Goal: Information Seeking & Learning: Learn about a topic

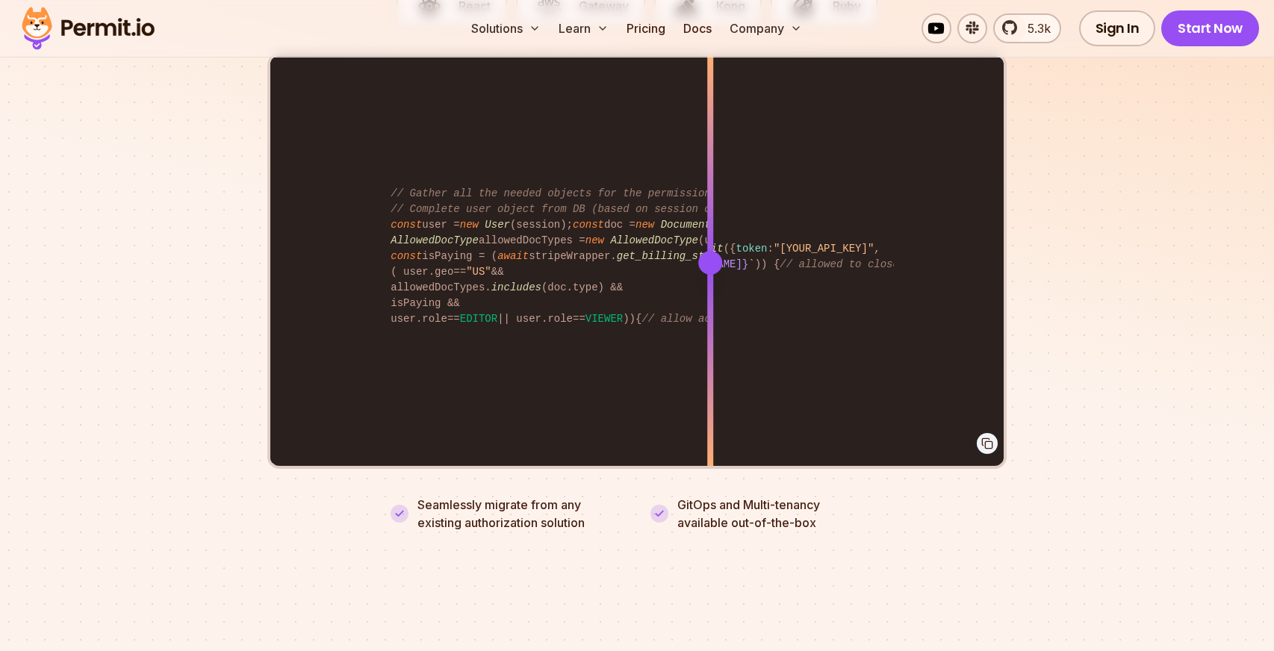
scroll to position [3095, 0]
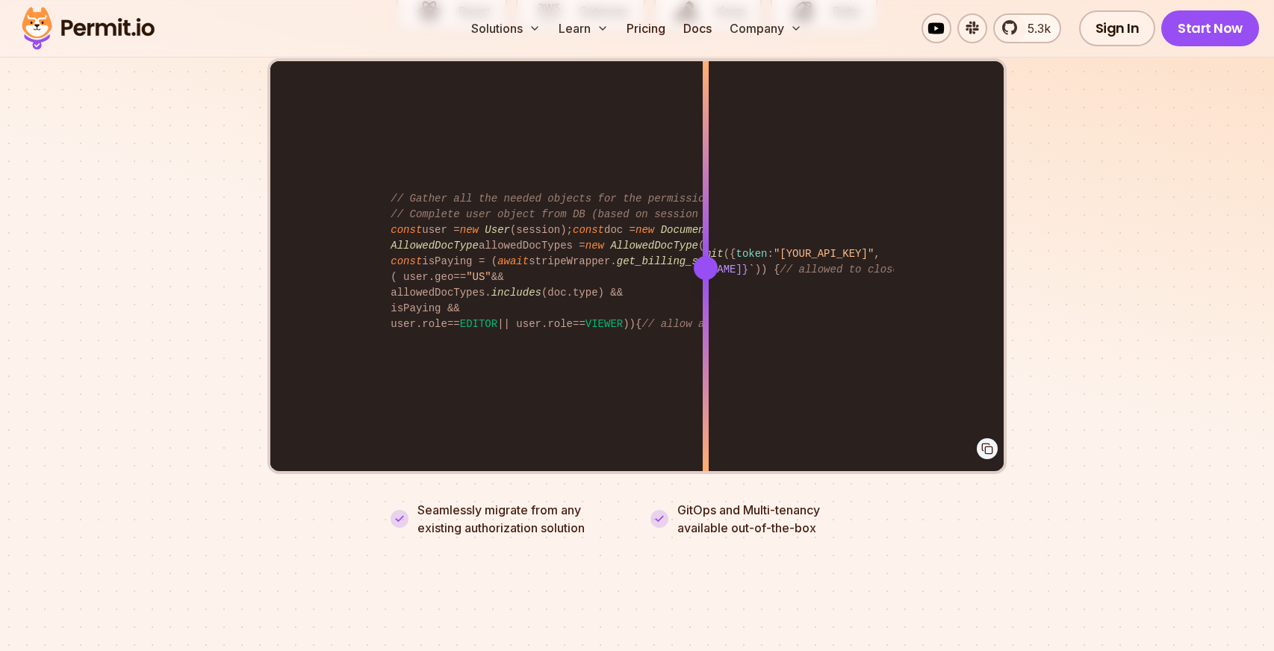
drag, startPoint x: 710, startPoint y: 252, endPoint x: 701, endPoint y: 232, distance: 21.1
click at [703, 232] on div at bounding box center [706, 267] width 6 height 412
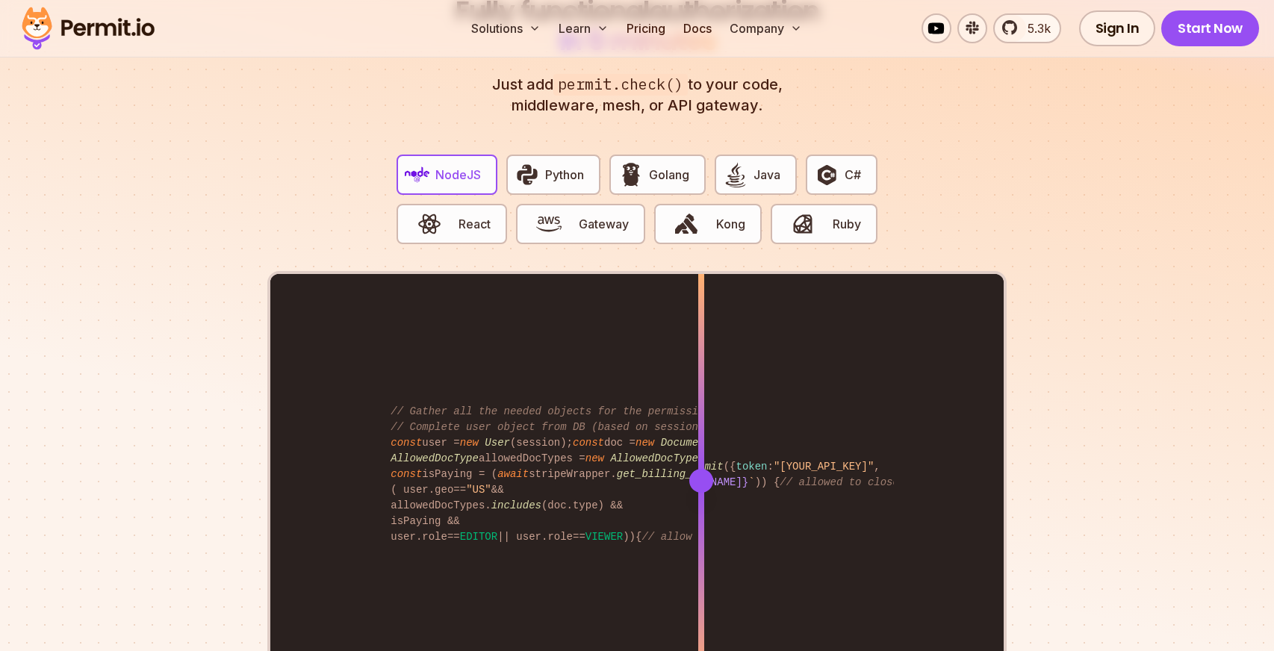
scroll to position [2879, 0]
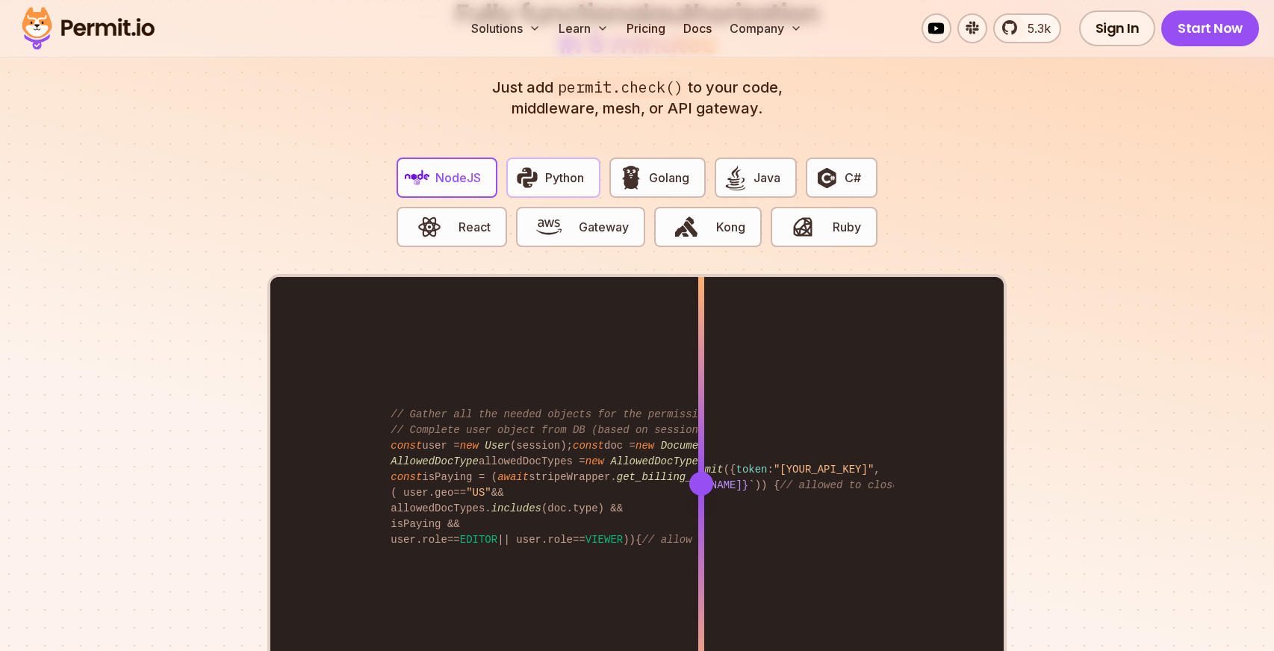
click at [547, 169] on span "Python" at bounding box center [564, 178] width 39 height 18
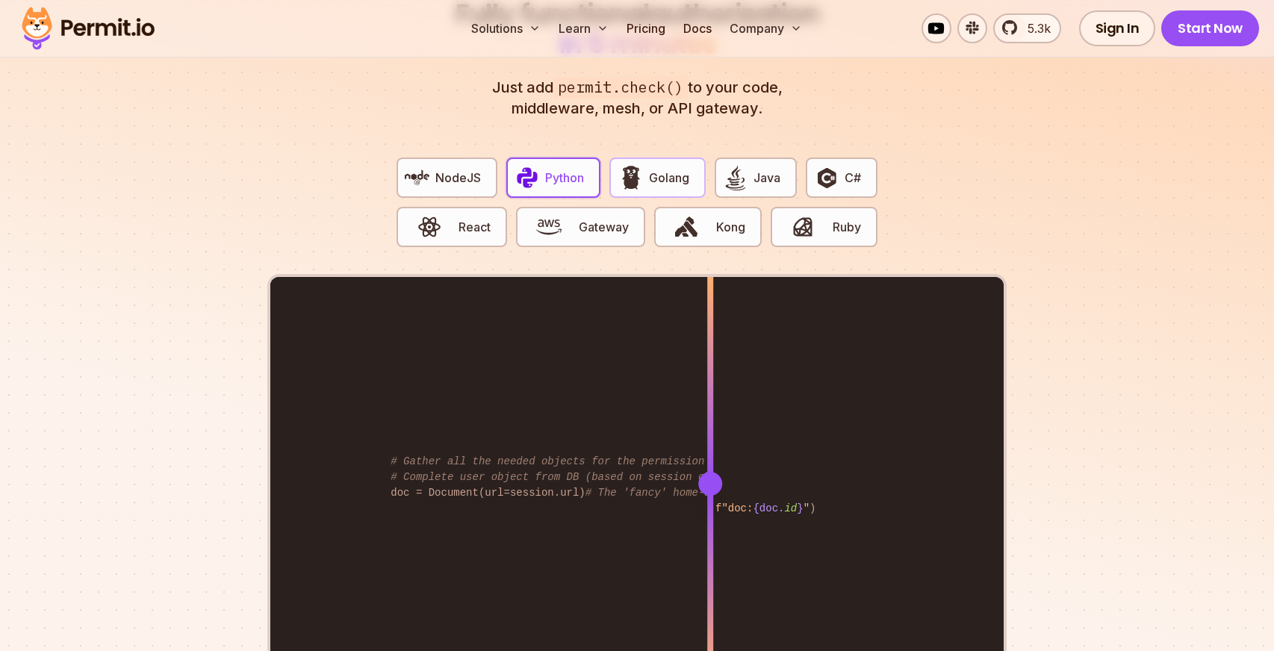
click at [642, 165] on img "button" at bounding box center [630, 177] width 25 height 25
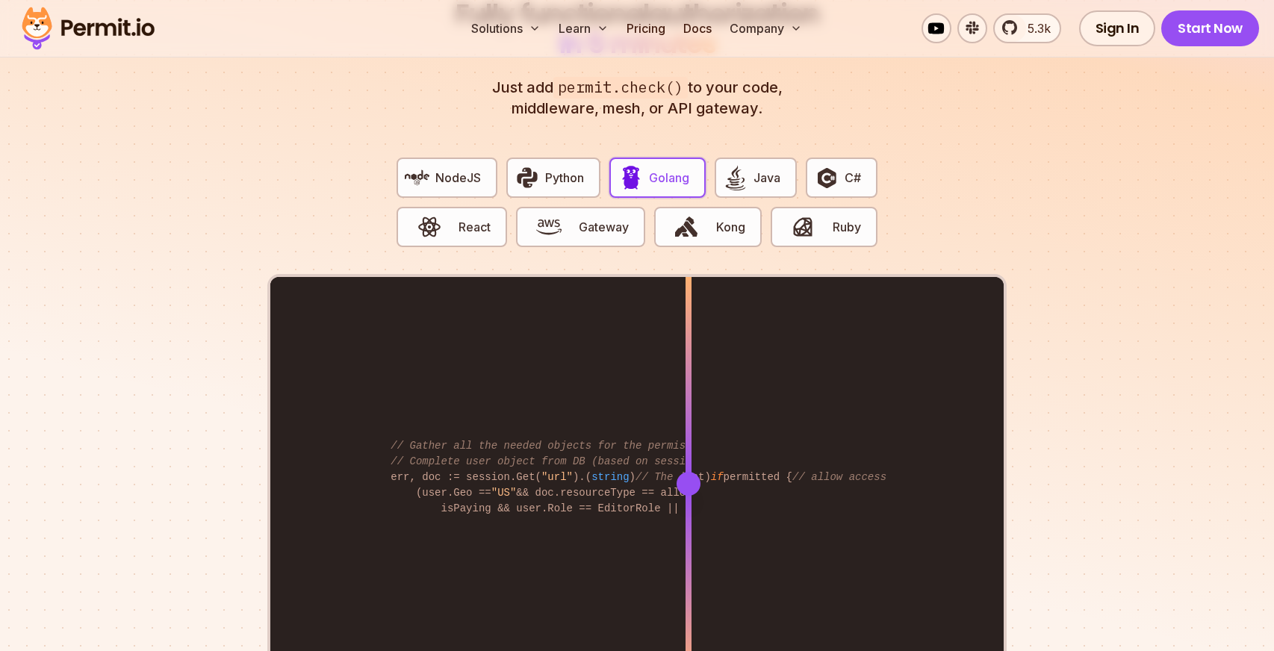
click at [689, 465] on div "permitted, _ := Permit.Check(user, "read" , document) if permitted { // allow a…" at bounding box center [636, 483] width 733 height 412
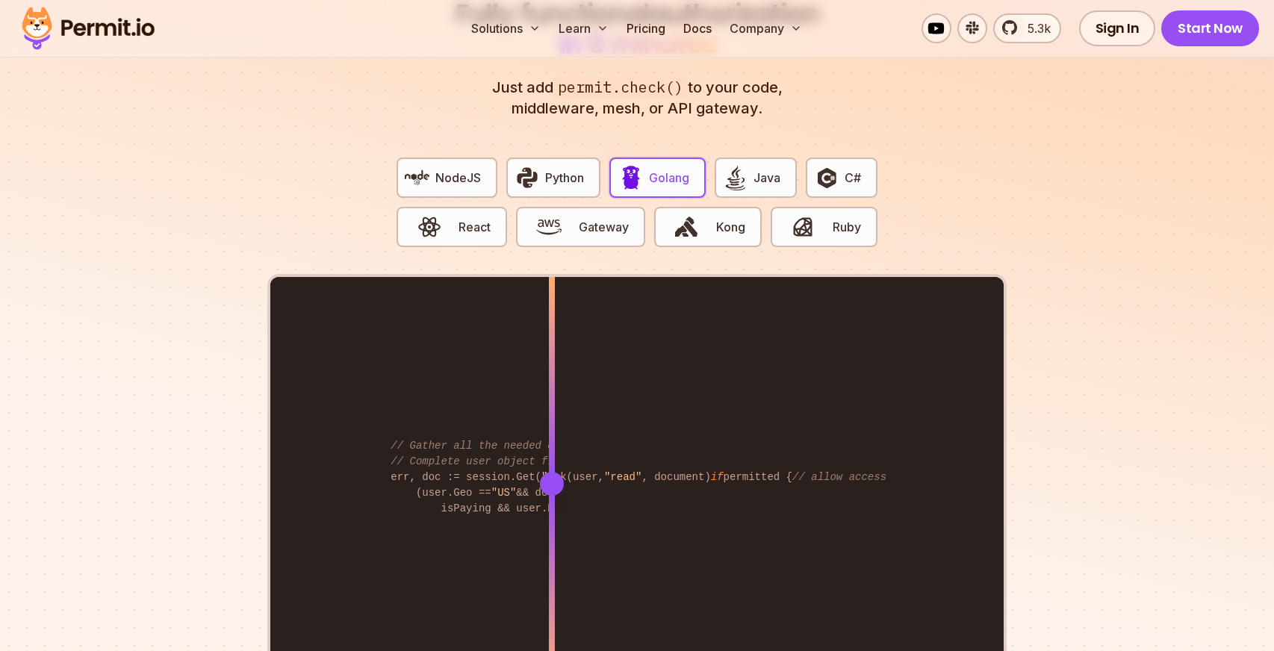
drag, startPoint x: 689, startPoint y: 465, endPoint x: 664, endPoint y: 440, distance: 34.9
click at [555, 440] on div at bounding box center [552, 483] width 6 height 412
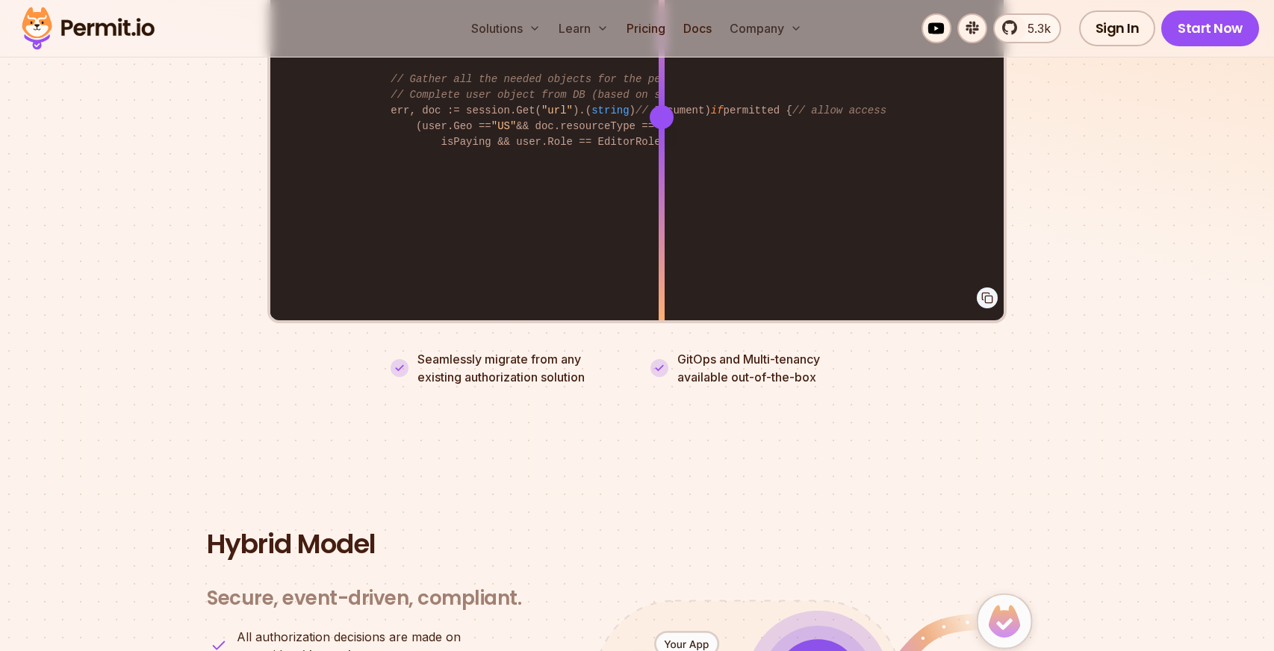
scroll to position [3424, 0]
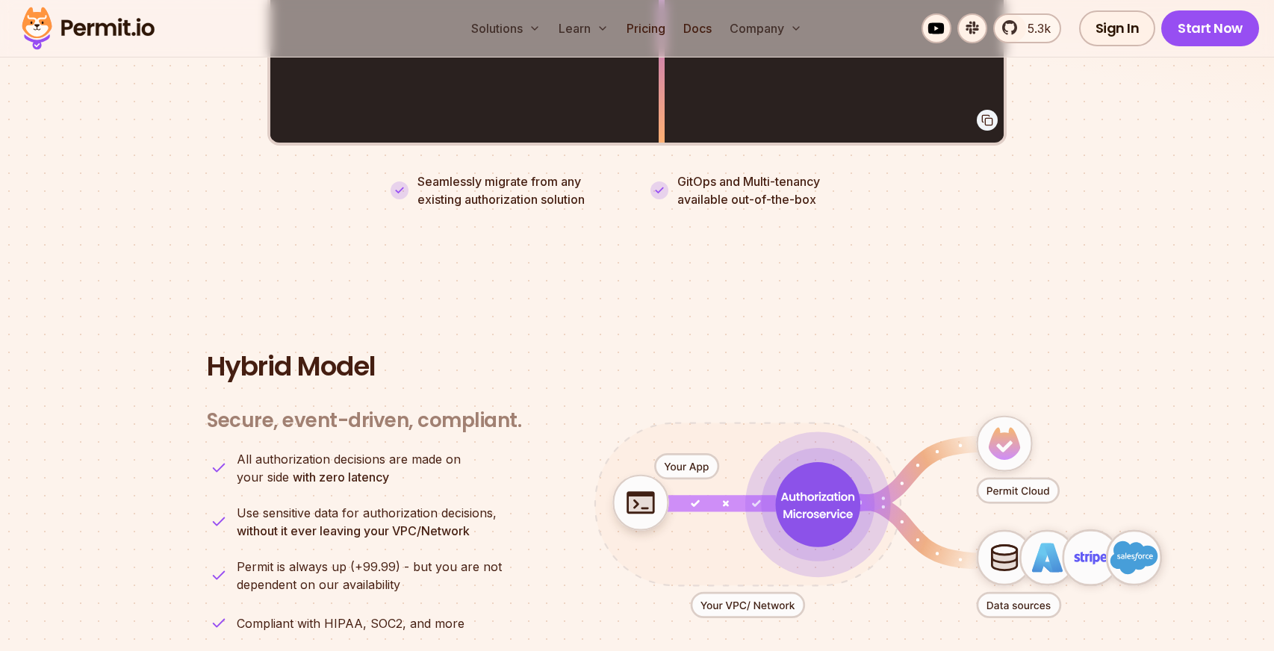
click at [680, 455] on icon "animation" at bounding box center [686, 467] width 63 height 25
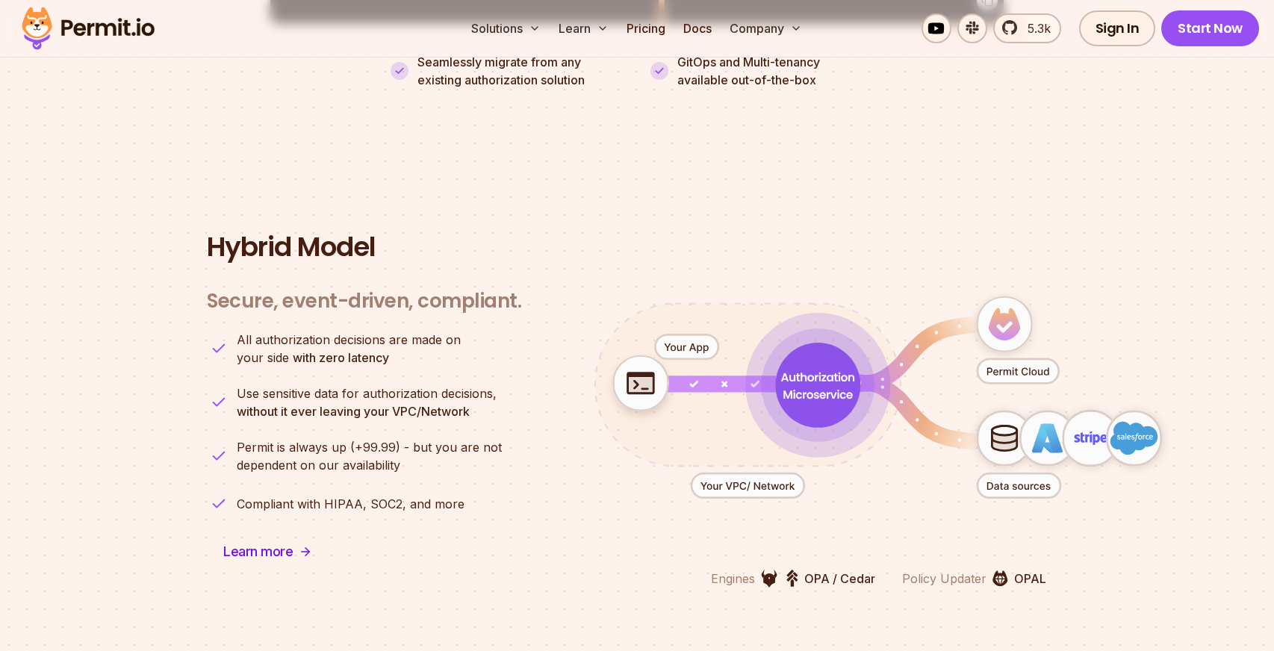
scroll to position [3572, 0]
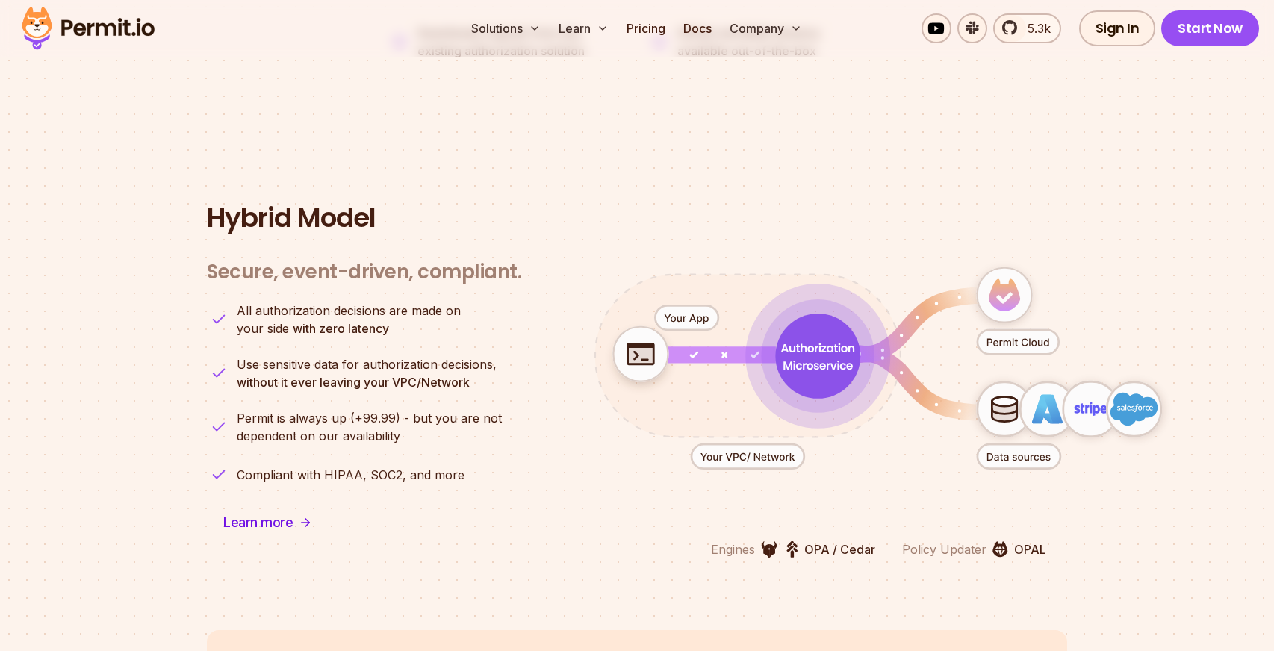
click at [733, 444] on icon "animation" at bounding box center [748, 456] width 113 height 25
click at [786, 318] on icon "animation" at bounding box center [818, 356] width 95 height 95
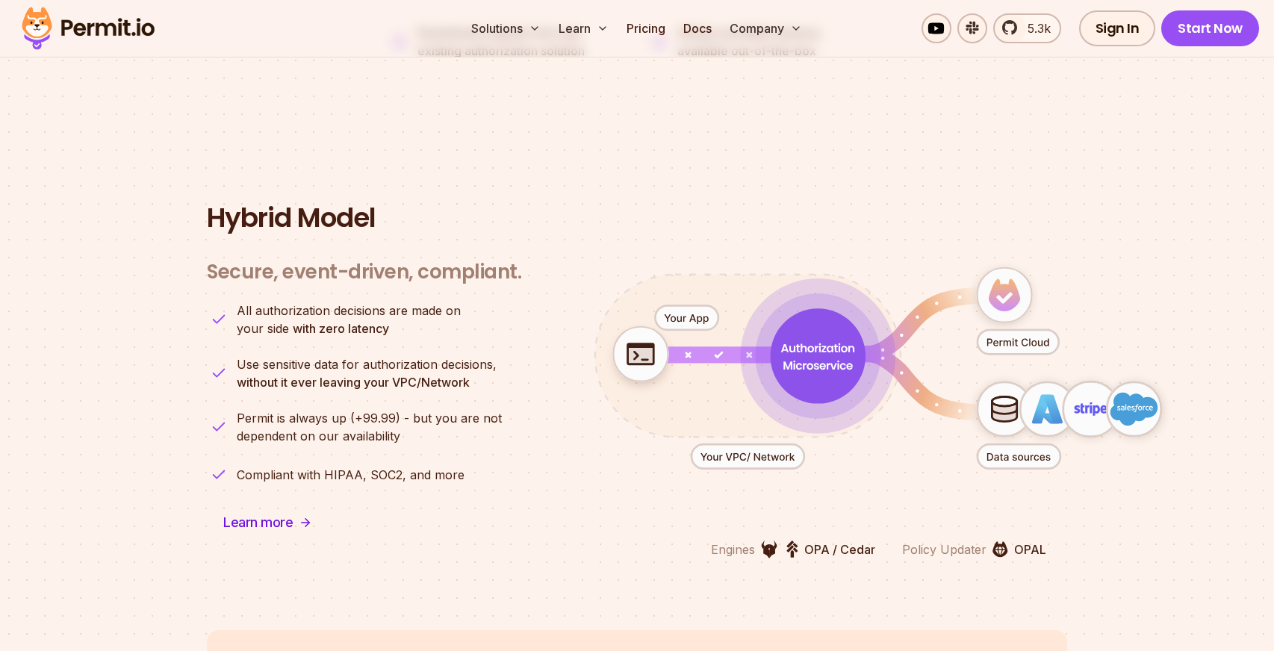
click at [794, 338] on icon "animation" at bounding box center [818, 355] width 95 height 95
